Goal: Task Accomplishment & Management: Manage account settings

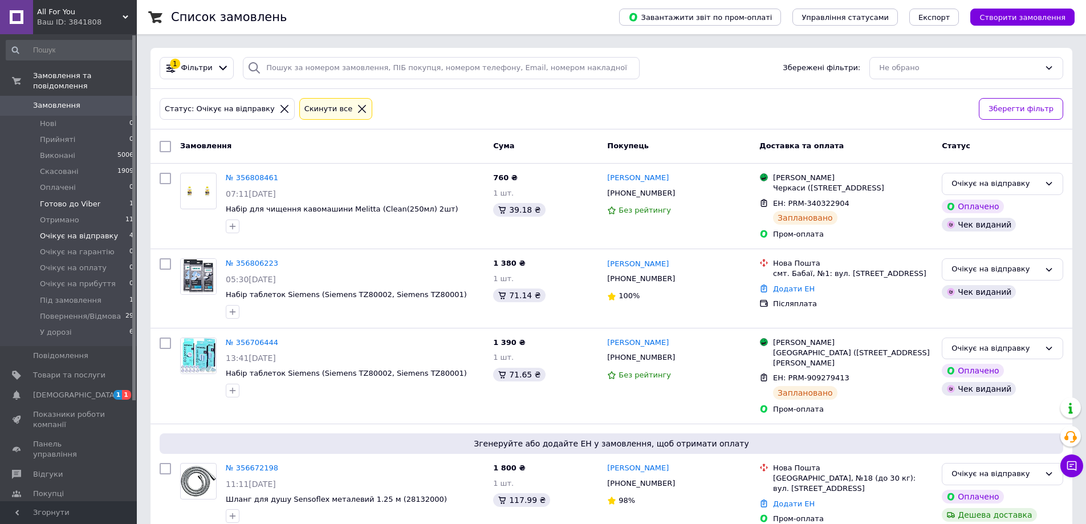
click at [125, 196] on li "Готово до Viber 1" at bounding box center [70, 204] width 140 height 16
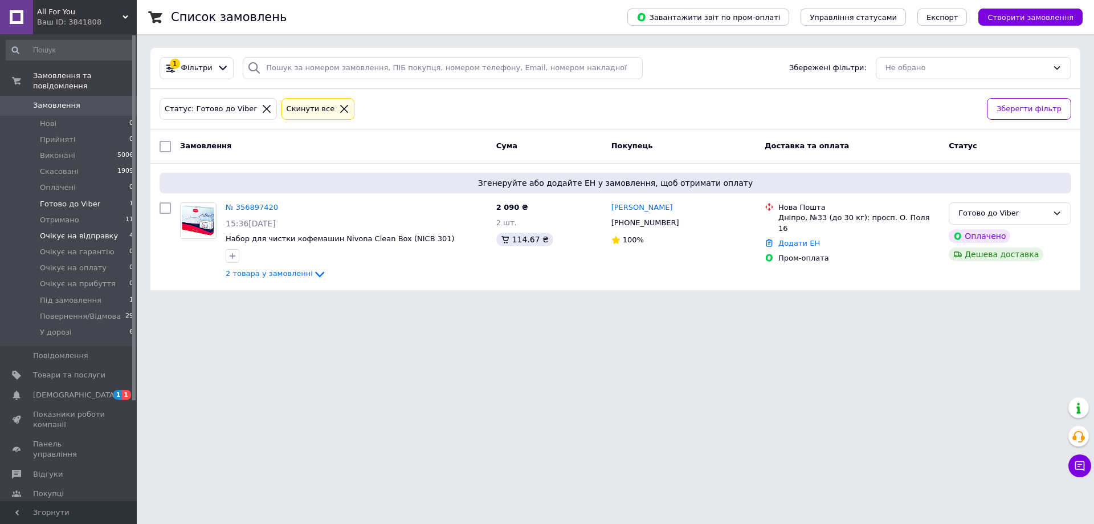
click at [116, 228] on li "Очікує на відправку 4" at bounding box center [70, 236] width 140 height 16
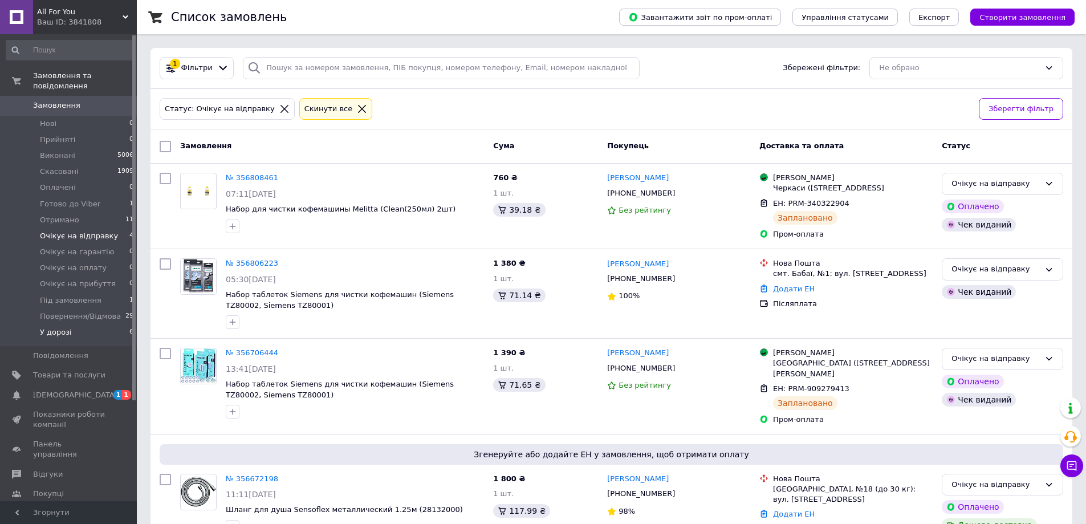
click at [116, 324] on li "У дорозі 6" at bounding box center [70, 335] width 140 height 22
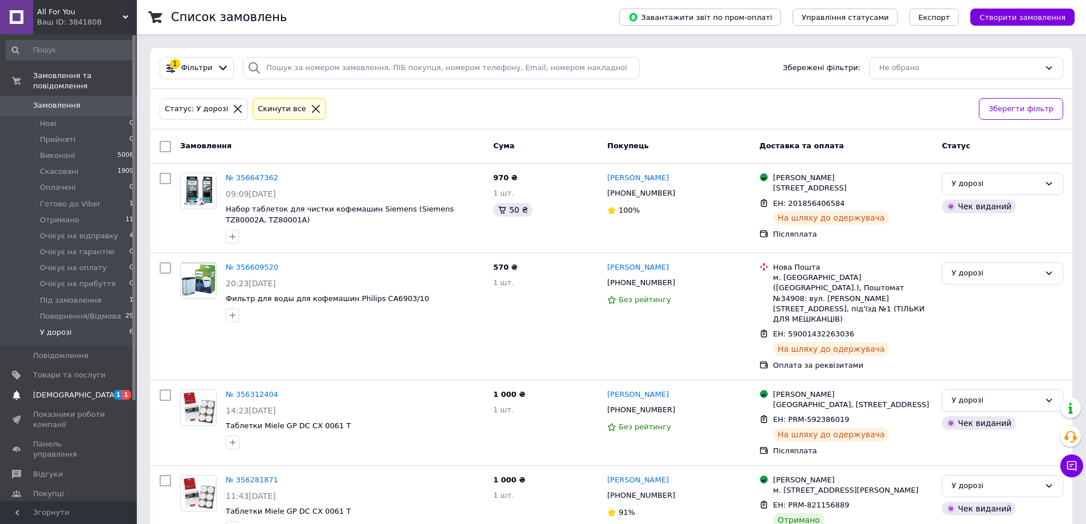
click at [116, 390] on span "1" at bounding box center [117, 395] width 9 height 10
click at [122, 150] on span "5006" at bounding box center [125, 155] width 16 height 10
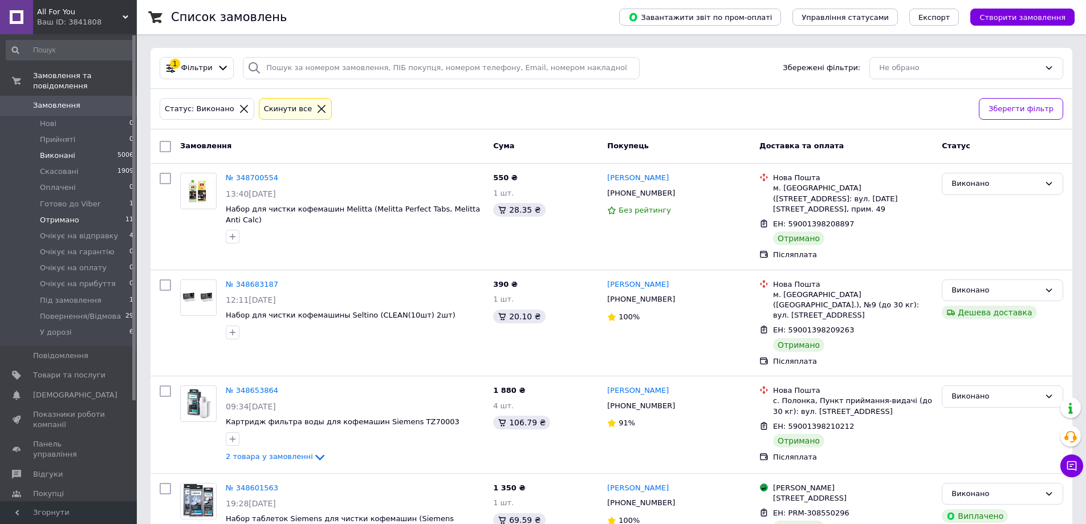
click at [119, 212] on li "Отримано 11" at bounding box center [70, 220] width 140 height 16
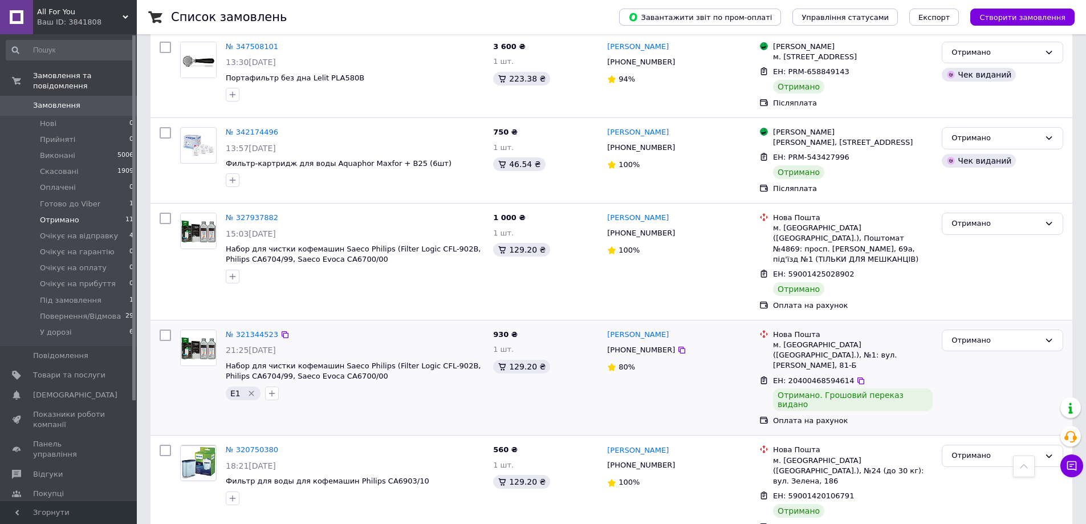
scroll to position [689, 0]
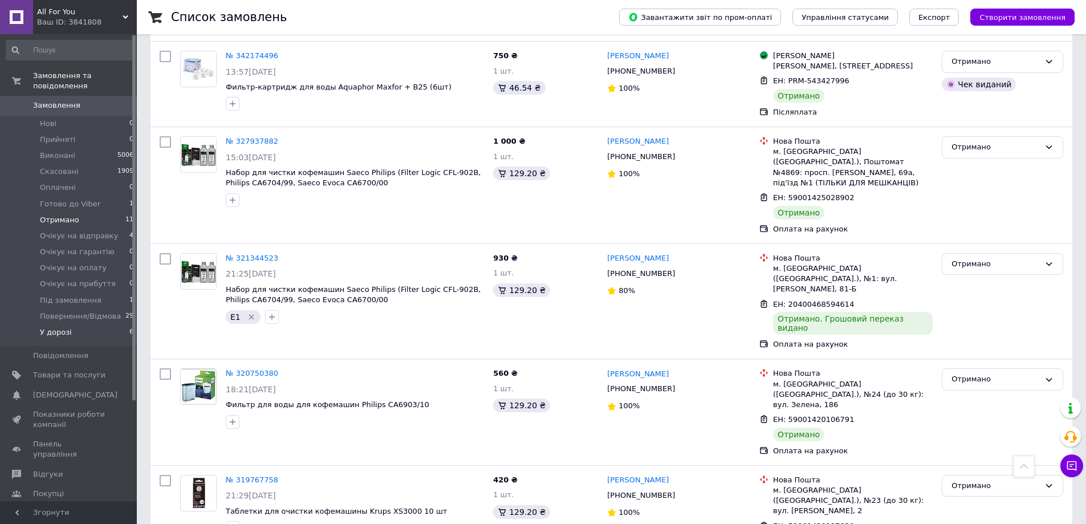
click at [113, 324] on li "У дорозі 6" at bounding box center [70, 335] width 140 height 22
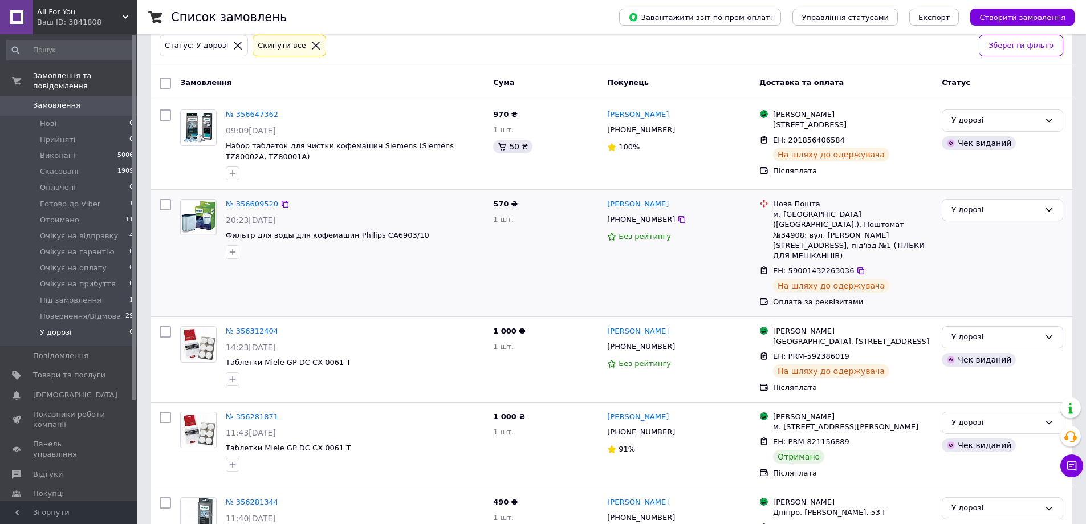
scroll to position [208, 0]
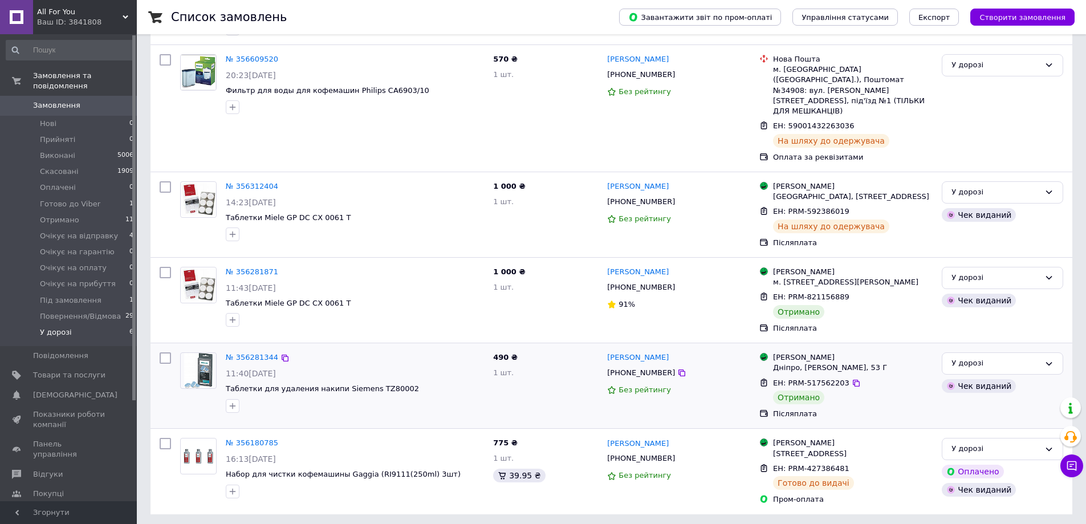
click at [165, 353] on input "checkbox" at bounding box center [165, 357] width 11 height 11
checkbox input "true"
click at [164, 267] on input "checkbox" at bounding box center [165, 272] width 11 height 11
checkbox input "true"
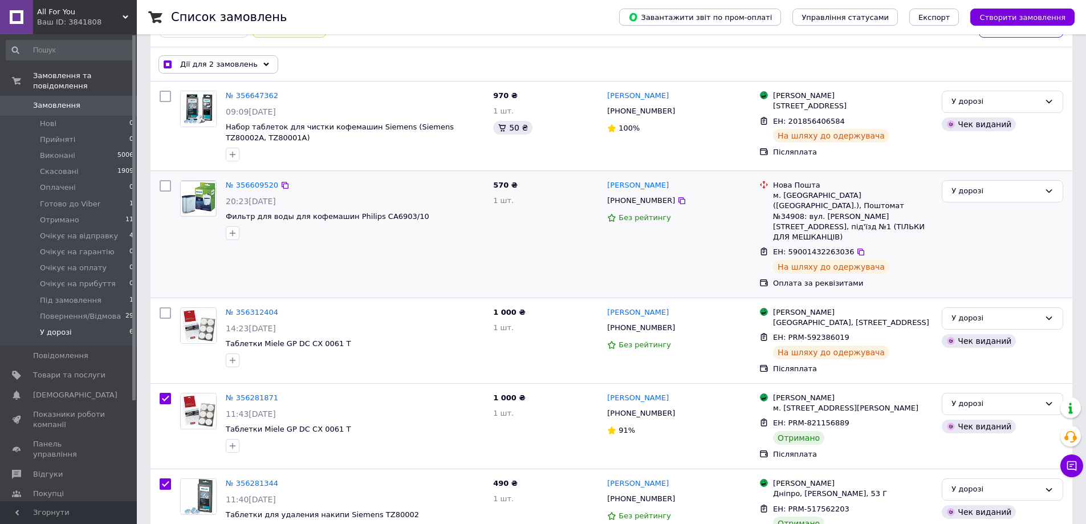
scroll to position [0, 0]
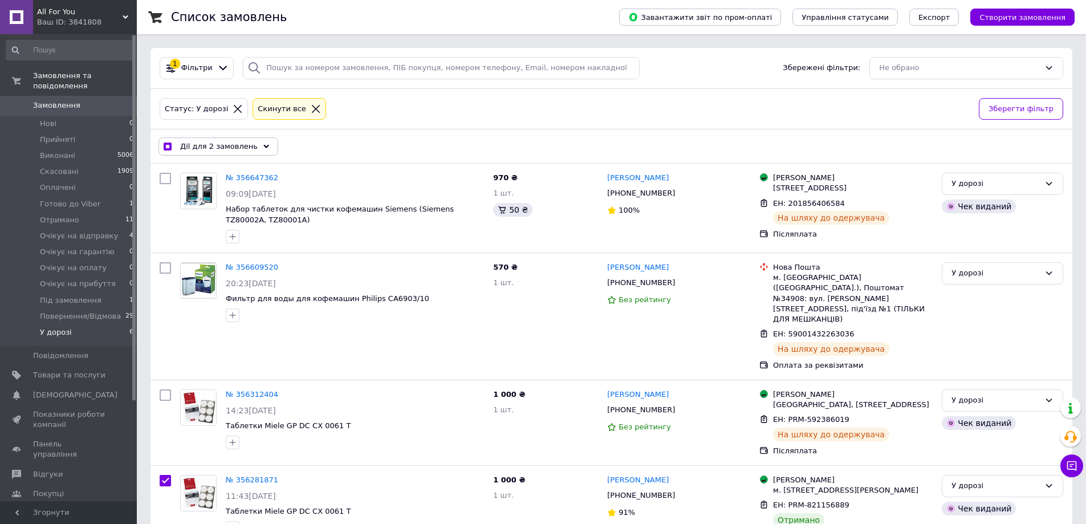
click at [230, 151] on span "Дії для 2 замовлень" at bounding box center [219, 146] width 78 height 10
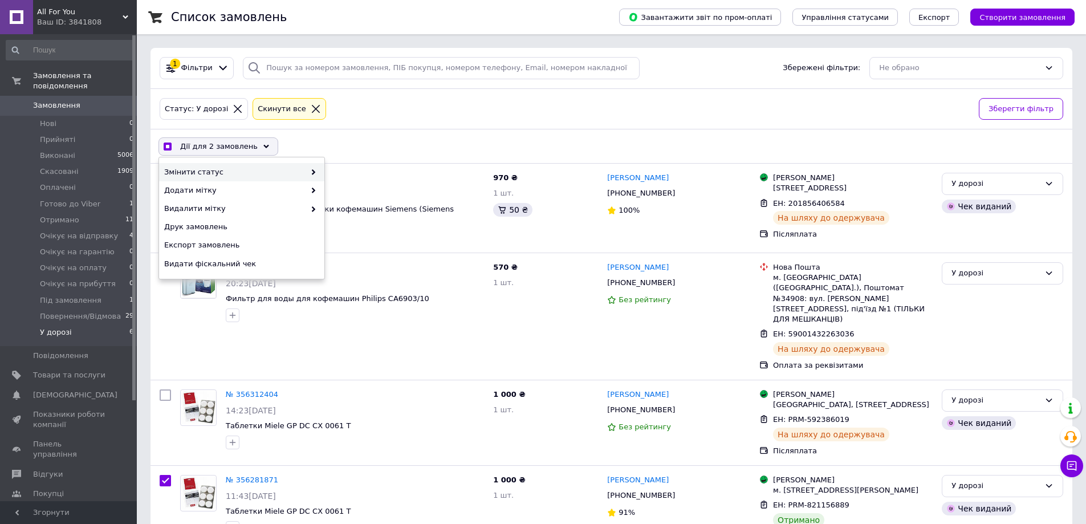
checkbox input "true"
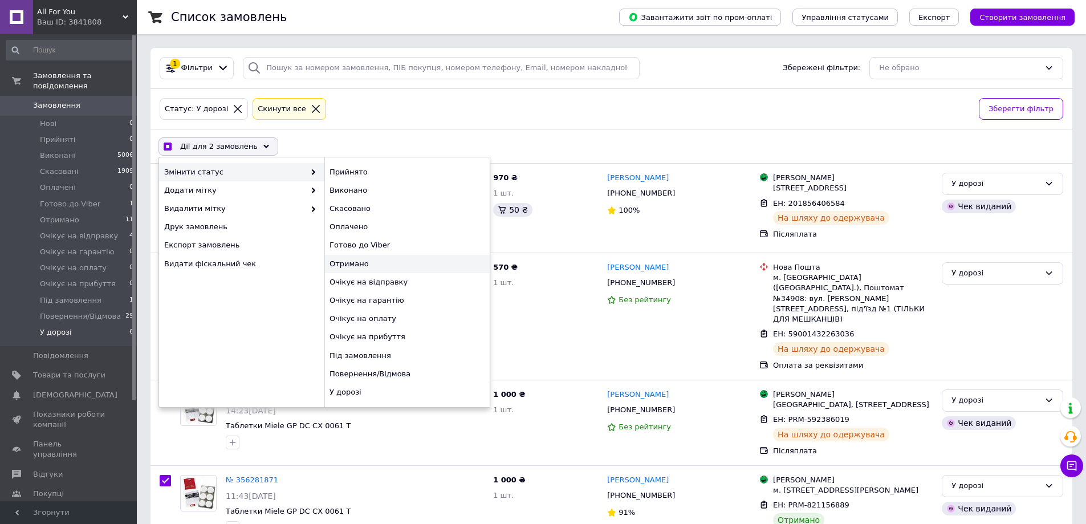
click at [365, 261] on div "Отримано" at bounding box center [406, 264] width 165 height 18
checkbox input "false"
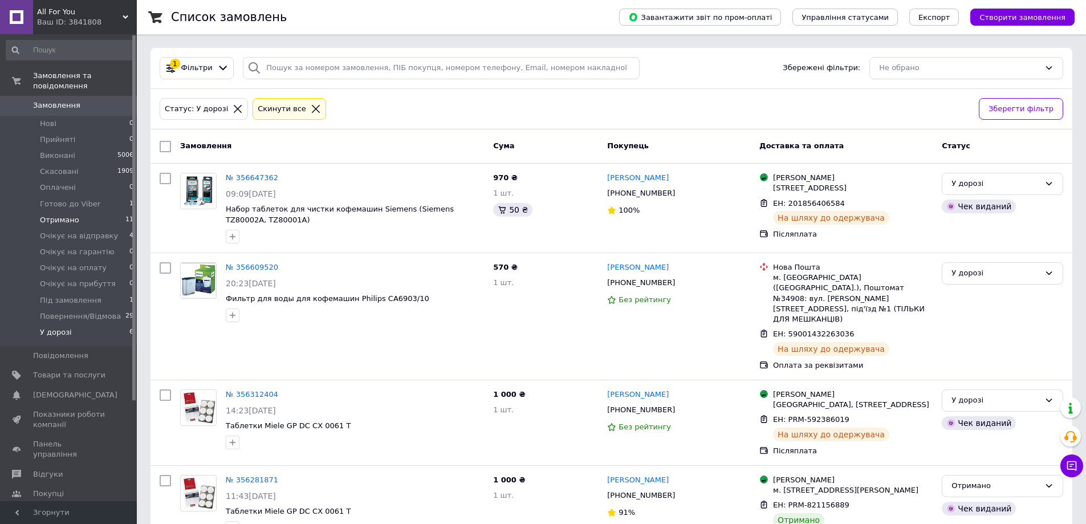
click at [115, 212] on li "Отримано 11" at bounding box center [70, 220] width 140 height 16
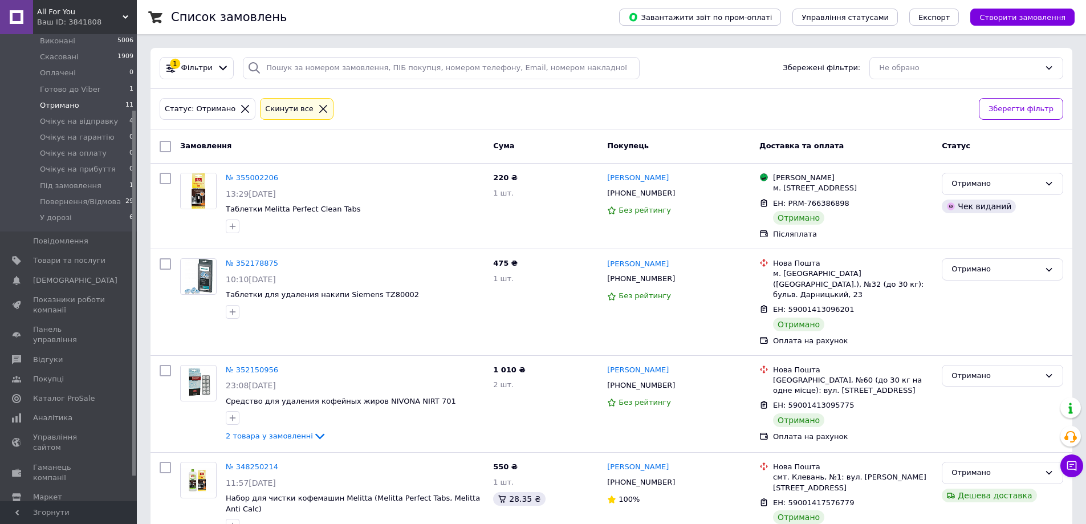
scroll to position [128, 0]
click at [96, 517] on span "[PERSON_NAME] та рахунки Prom топ" at bounding box center [69, 532] width 72 height 31
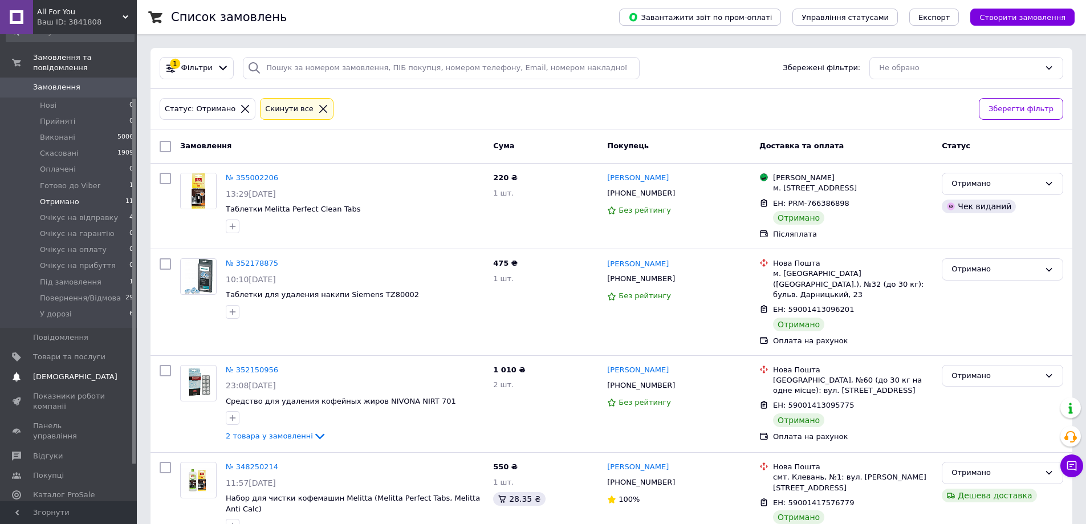
scroll to position [0, 0]
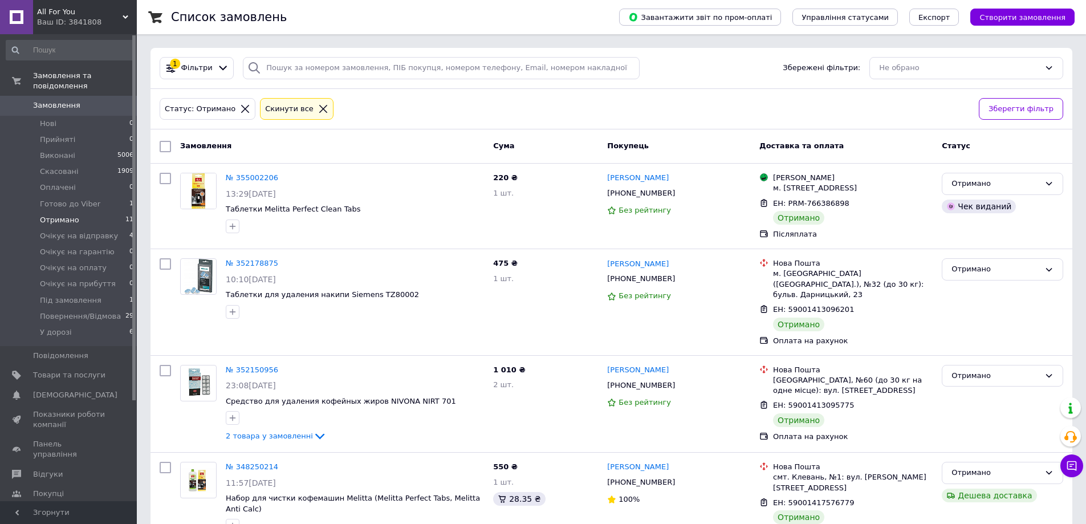
click at [83, 100] on span "Замовлення" at bounding box center [69, 105] width 72 height 10
